Goal: Task Accomplishment & Management: Complete application form

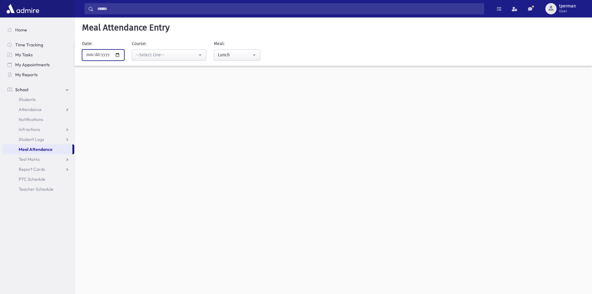
click at [121, 55] on input "**********" at bounding box center [103, 54] width 42 height 11
type input "**********"
click at [152, 54] on div "--Select One--" at bounding box center [167, 55] width 62 height 7
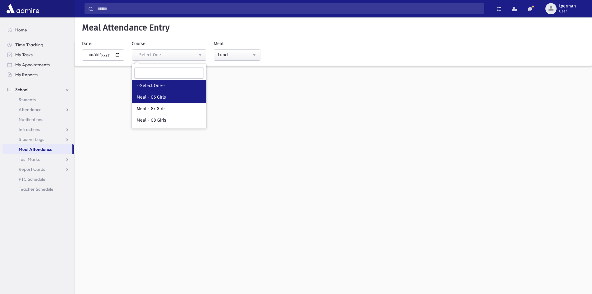
click at [162, 94] on link "Meal - G6 Girls" at bounding box center [169, 96] width 75 height 11
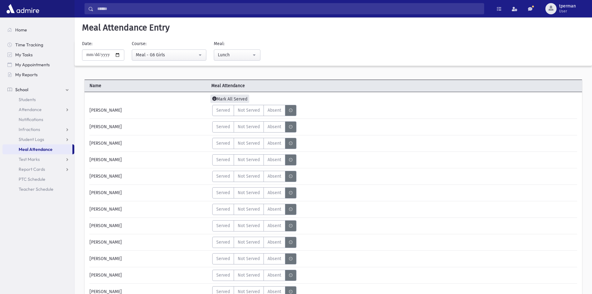
click at [232, 100] on span "Mark All Served" at bounding box center [229, 98] width 39 height 8
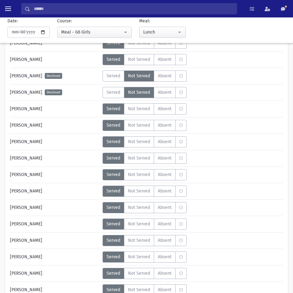
scroll to position [342, 0]
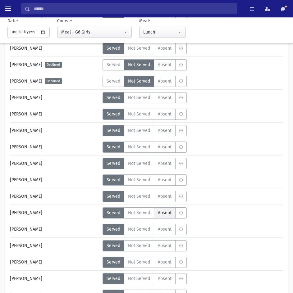
click at [168, 211] on span "Absent" at bounding box center [165, 213] width 14 height 7
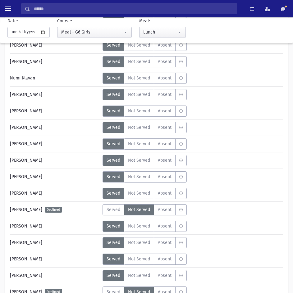
scroll to position [590, 0]
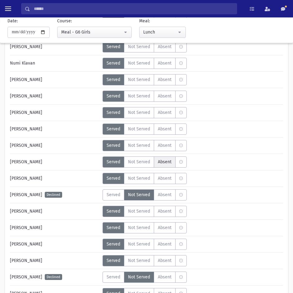
click at [155, 164] on label "Absent A" at bounding box center [165, 162] width 22 height 11
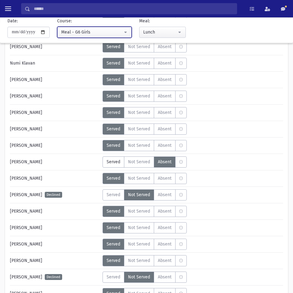
click at [100, 32] on div "Meal - G6 Girls" at bounding box center [92, 32] width 62 height 7
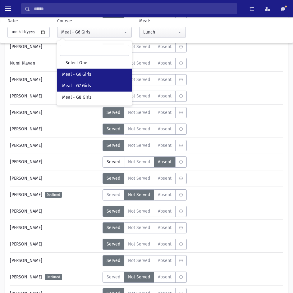
click at [84, 82] on link "Meal - G7 Girls" at bounding box center [94, 85] width 75 height 11
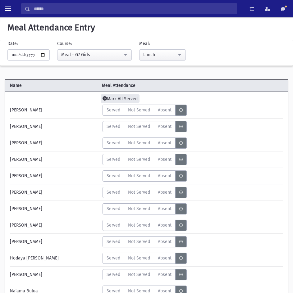
click at [120, 98] on span "Mark All Served" at bounding box center [120, 98] width 39 height 8
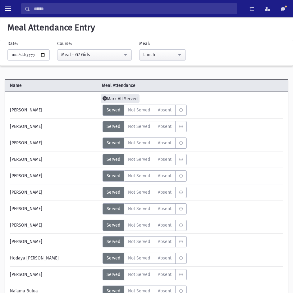
click at [128, 99] on span "Mark All Served" at bounding box center [120, 98] width 39 height 8
click at [97, 55] on div "Meal - G7 Girls" at bounding box center [92, 55] width 62 height 7
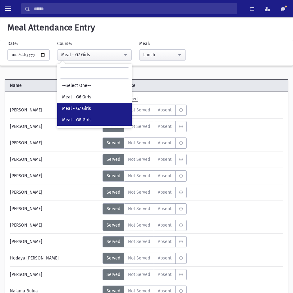
click at [99, 114] on link "Meal - G8 Girls" at bounding box center [94, 119] width 75 height 11
select select "*****"
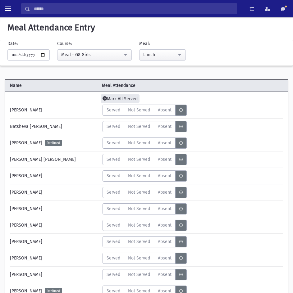
click at [134, 99] on span "Mark All Served" at bounding box center [120, 98] width 39 height 8
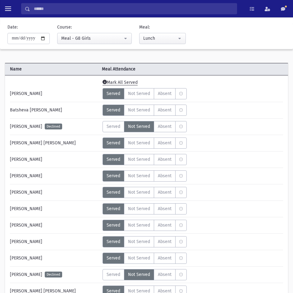
scroll to position [31, 0]
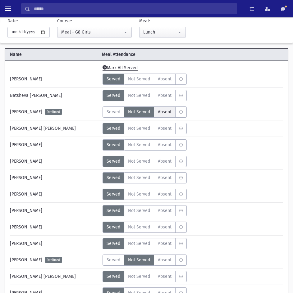
click at [167, 114] on span "Absent" at bounding box center [165, 112] width 14 height 7
click at [165, 130] on span "Absent" at bounding box center [165, 128] width 14 height 7
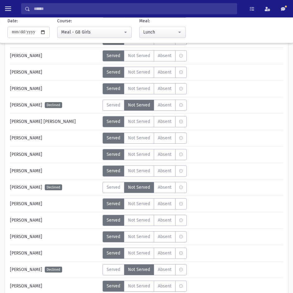
scroll to position [186, 0]
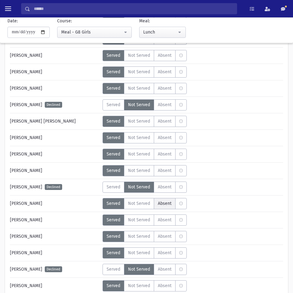
click at [160, 206] on span "Absent" at bounding box center [165, 203] width 14 height 7
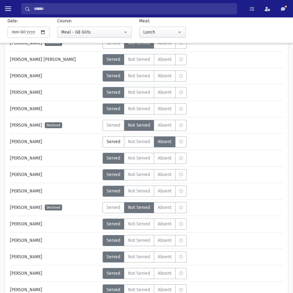
scroll to position [249, 0]
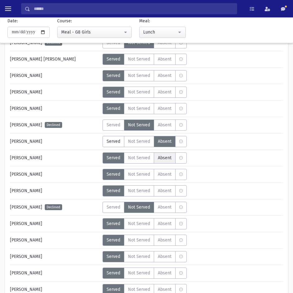
click at [158, 157] on span "Absent" at bounding box center [165, 158] width 14 height 7
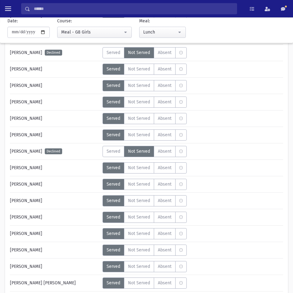
scroll to position [404, 0]
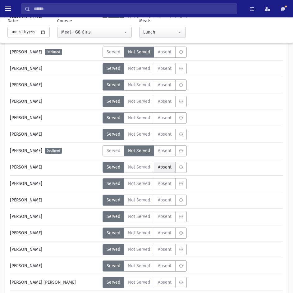
click at [168, 168] on span "Absent" at bounding box center [165, 167] width 14 height 7
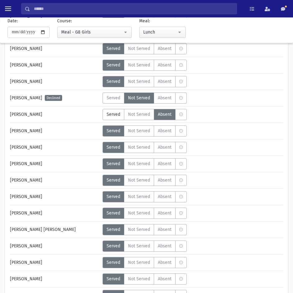
scroll to position [497, 0]
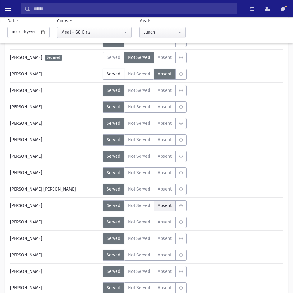
click at [170, 203] on span "Absent" at bounding box center [165, 206] width 14 height 7
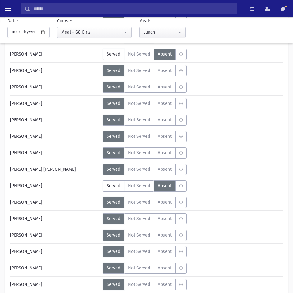
scroll to position [528, 0]
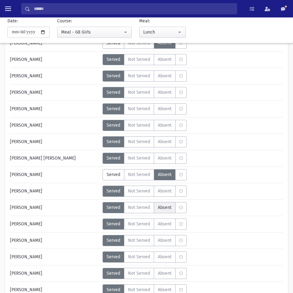
click at [163, 208] on span "Absent" at bounding box center [165, 207] width 14 height 7
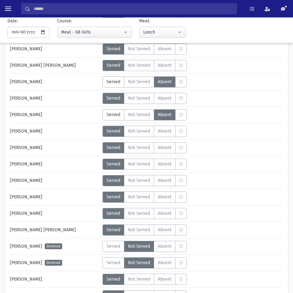
scroll to position [621, 0]
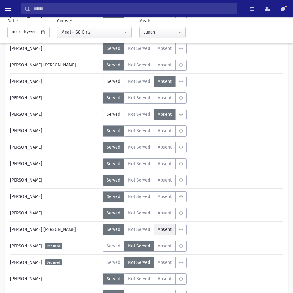
click at [167, 228] on span "Absent" at bounding box center [165, 229] width 14 height 7
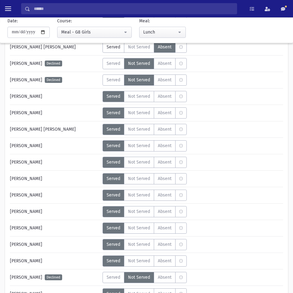
scroll to position [808, 0]
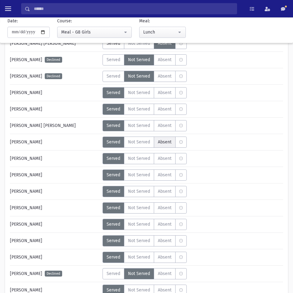
click at [168, 138] on label "Absent A" at bounding box center [165, 142] width 22 height 11
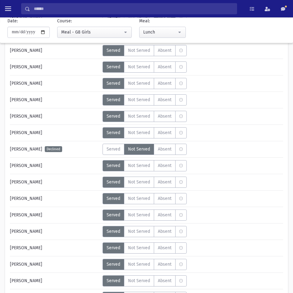
scroll to position [932, 0]
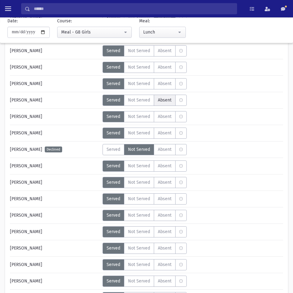
click at [159, 98] on span "Absent" at bounding box center [165, 100] width 14 height 7
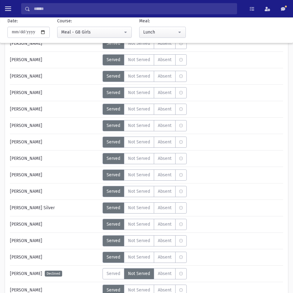
scroll to position [1087, 0]
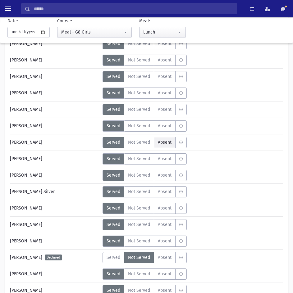
click at [163, 145] on span "Absent" at bounding box center [165, 142] width 14 height 7
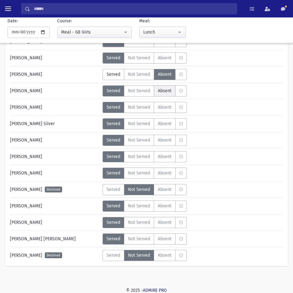
scroll to position [1156, 0]
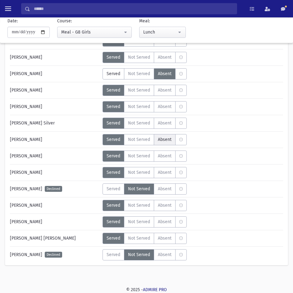
click at [162, 140] on span "Absent" at bounding box center [165, 139] width 14 height 7
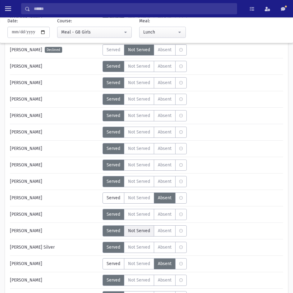
scroll to position [938, 0]
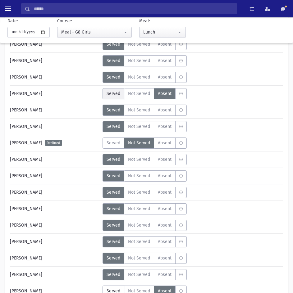
click at [119, 96] on span "Served" at bounding box center [114, 93] width 14 height 7
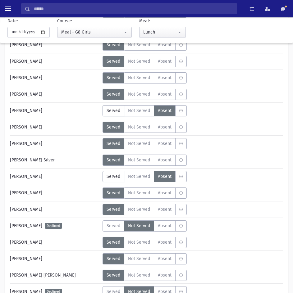
scroll to position [1156, 0]
